Goal: Task Accomplishment & Management: Complete application form

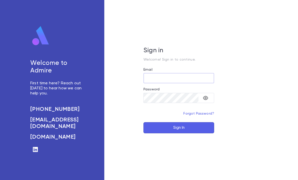
type input "**********"
click at [179, 133] on button "Sign In" at bounding box center [178, 127] width 71 height 11
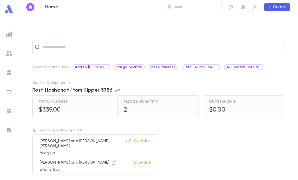
click at [138, 47] on input "text" at bounding box center [161, 47] width 240 height 10
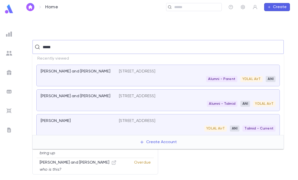
type input "******"
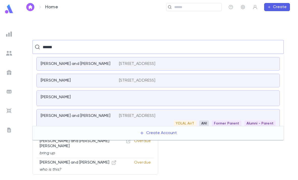
scroll to position [92, 0]
click at [147, 125] on div "YDLAL AirT ANI Former Parent Alumni - Parent" at bounding box center [197, 124] width 156 height 6
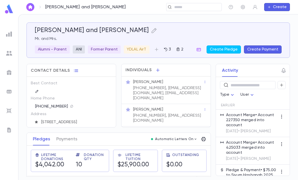
click at [192, 72] on div "Individuals" at bounding box center [165, 70] width 89 height 12
click at [169, 108] on div "Mrs. Meira Amster" at bounding box center [168, 109] width 70 height 5
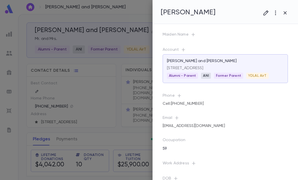
click at [284, 13] on icon "button" at bounding box center [284, 12] width 3 height 3
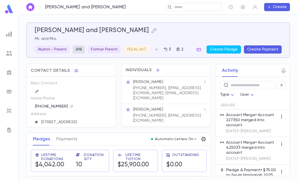
click at [229, 51] on button "Create Pledge" at bounding box center [223, 49] width 34 height 8
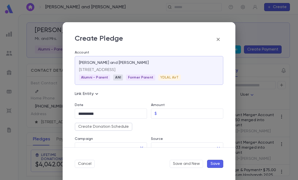
click at [187, 115] on input "Amount" at bounding box center [191, 114] width 64 height 10
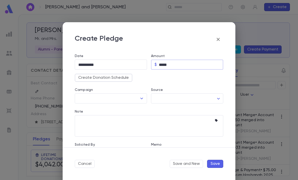
scroll to position [52, 0]
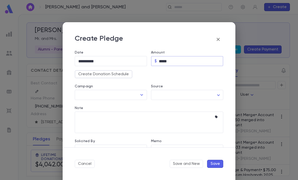
click at [140, 92] on icon "Open" at bounding box center [141, 95] width 6 height 6
type input "*****"
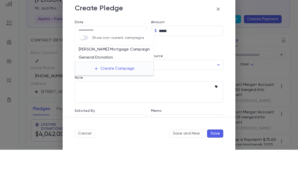
click at [113, 84] on li "General Donation" at bounding box center [114, 88] width 79 height 8
type input "**********"
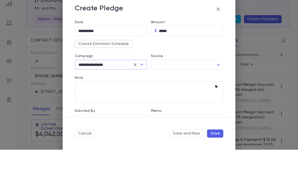
click at [179, 64] on body "Amster, Zev and Meira ​ Create Amster, Zev and Meira Mr. and Mrs. Alumni - Pare…" at bounding box center [149, 97] width 298 height 166
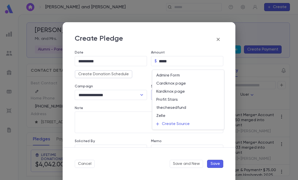
click at [118, 104] on div at bounding box center [149, 90] width 298 height 180
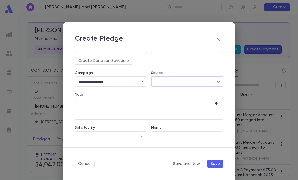
scroll to position [66, 0]
click at [141, 137] on icon "Open" at bounding box center [141, 136] width 6 height 6
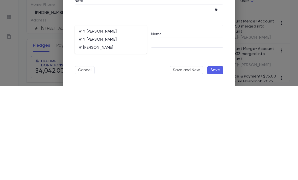
click at [113, 121] on li "R' Y Lichtenstein" at bounding box center [111, 125] width 72 height 8
type input "**********"
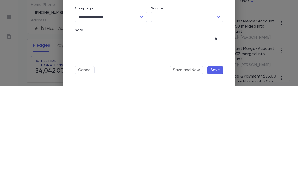
scroll to position [36, 0]
click at [216, 132] on icon "button" at bounding box center [216, 133] width 3 height 3
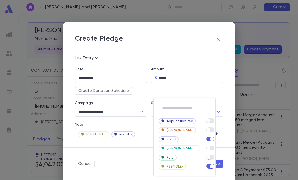
click at [214, 81] on div at bounding box center [149, 90] width 298 height 180
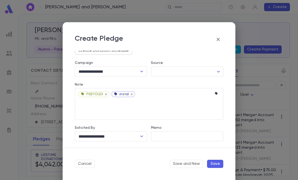
scroll to position [76, 0]
click at [215, 164] on button "Save" at bounding box center [215, 164] width 16 height 8
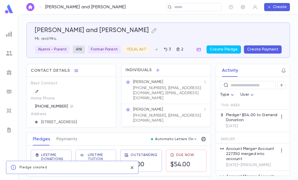
click at [200, 48] on icon "button" at bounding box center [198, 49] width 4 height 3
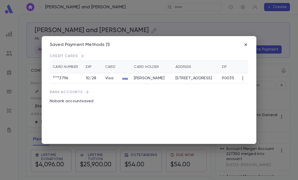
click at [219, 23] on div "Saved Payment Methods (1) Credit Cards Card Number Exp Card Card Holder Address…" at bounding box center [149, 90] width 298 height 180
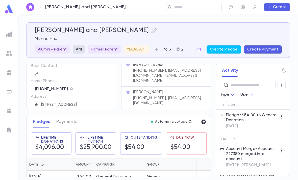
scroll to position [19, 0]
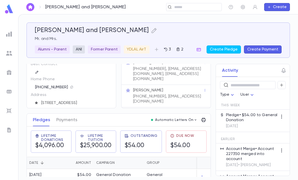
click at [183, 169] on div "$0.00" at bounding box center [206, 177] width 49 height 17
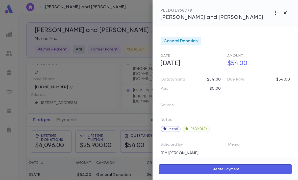
click at [278, 15] on icon "button" at bounding box center [275, 13] width 6 height 6
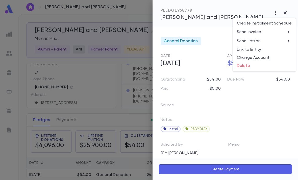
click at [272, 24] on li "Create Installment Schedule" at bounding box center [264, 23] width 63 height 8
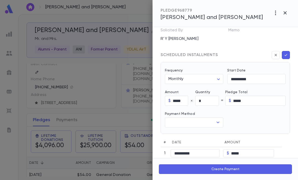
scroll to position [107, 0]
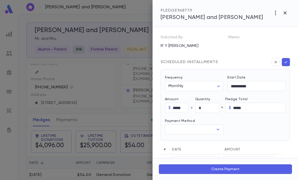
click at [275, 11] on icon "button" at bounding box center [275, 13] width 6 height 6
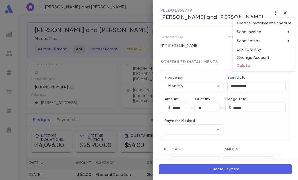
click at [273, 30] on li "Send Invoice" at bounding box center [264, 31] width 63 height 9
click at [287, 32] on li "Email" at bounding box center [285, 32] width 18 height 9
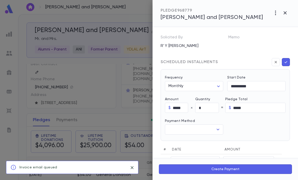
click at [285, 8] on button "button" at bounding box center [285, 13] width 10 height 10
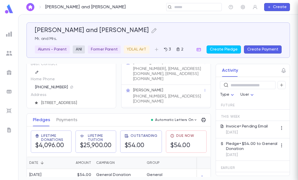
scroll to position [0, 0]
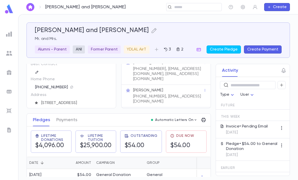
click at [12, 131] on img at bounding box center [9, 130] width 6 height 6
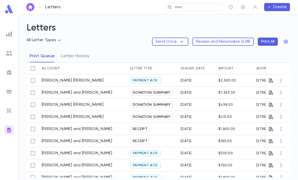
click at [88, 50] on button "Letter History" at bounding box center [75, 56] width 28 height 13
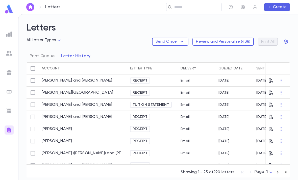
click at [239, 69] on div "Queued Date" at bounding box center [230, 68] width 24 height 12
click at [242, 67] on div "Queued Date" at bounding box center [230, 68] width 24 height 12
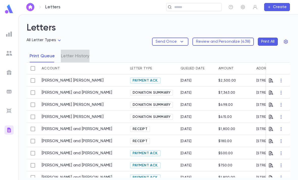
click at [87, 59] on button "Letter History" at bounding box center [75, 56] width 28 height 13
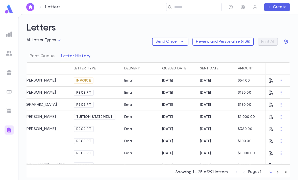
scroll to position [0, 57]
click at [273, 79] on icon "button" at bounding box center [270, 80] width 5 height 5
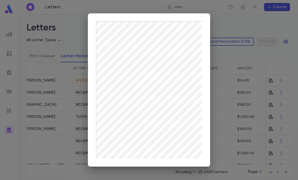
click at [245, 65] on div at bounding box center [149, 90] width 298 height 180
